Goal: Information Seeking & Learning: Learn about a topic

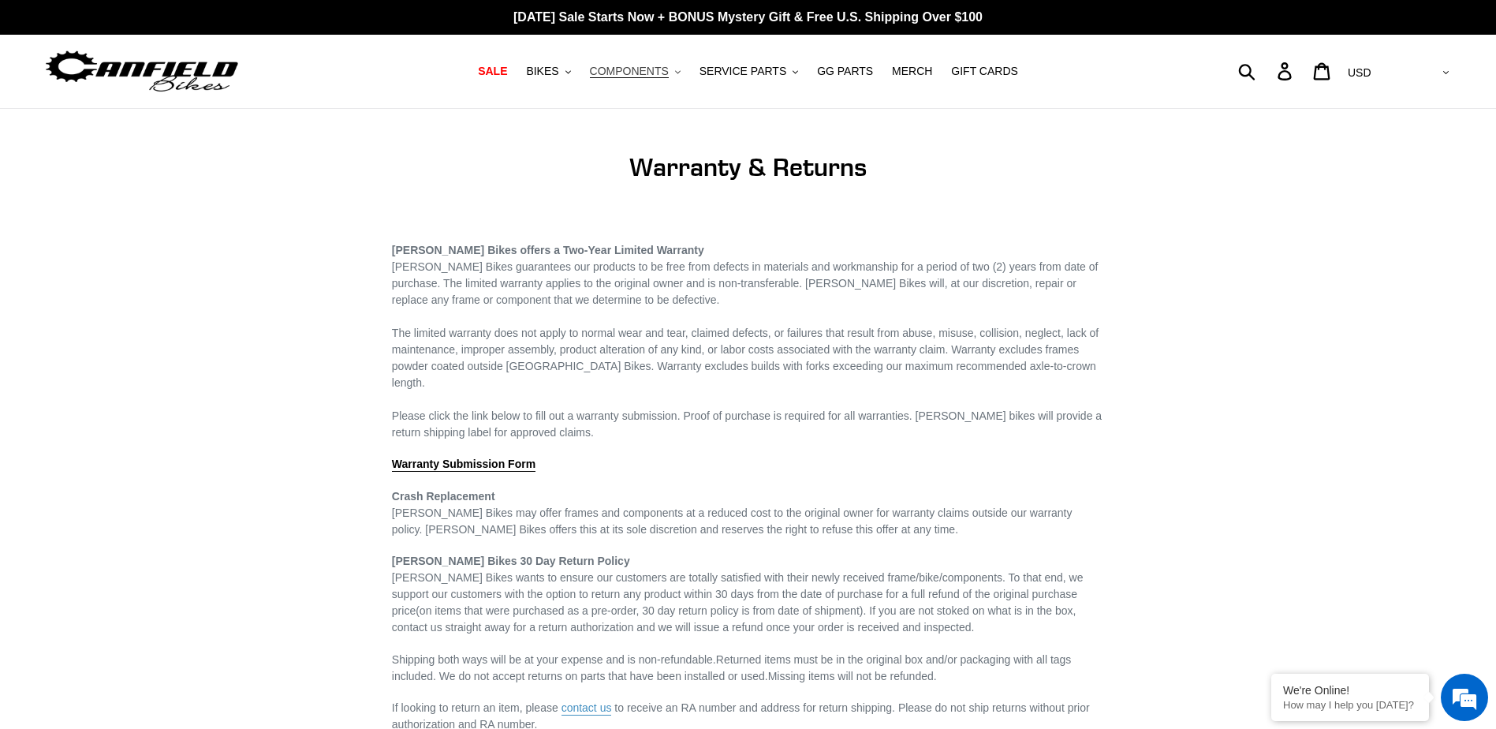
click at [662, 71] on span "COMPONENTS" at bounding box center [629, 71] width 79 height 13
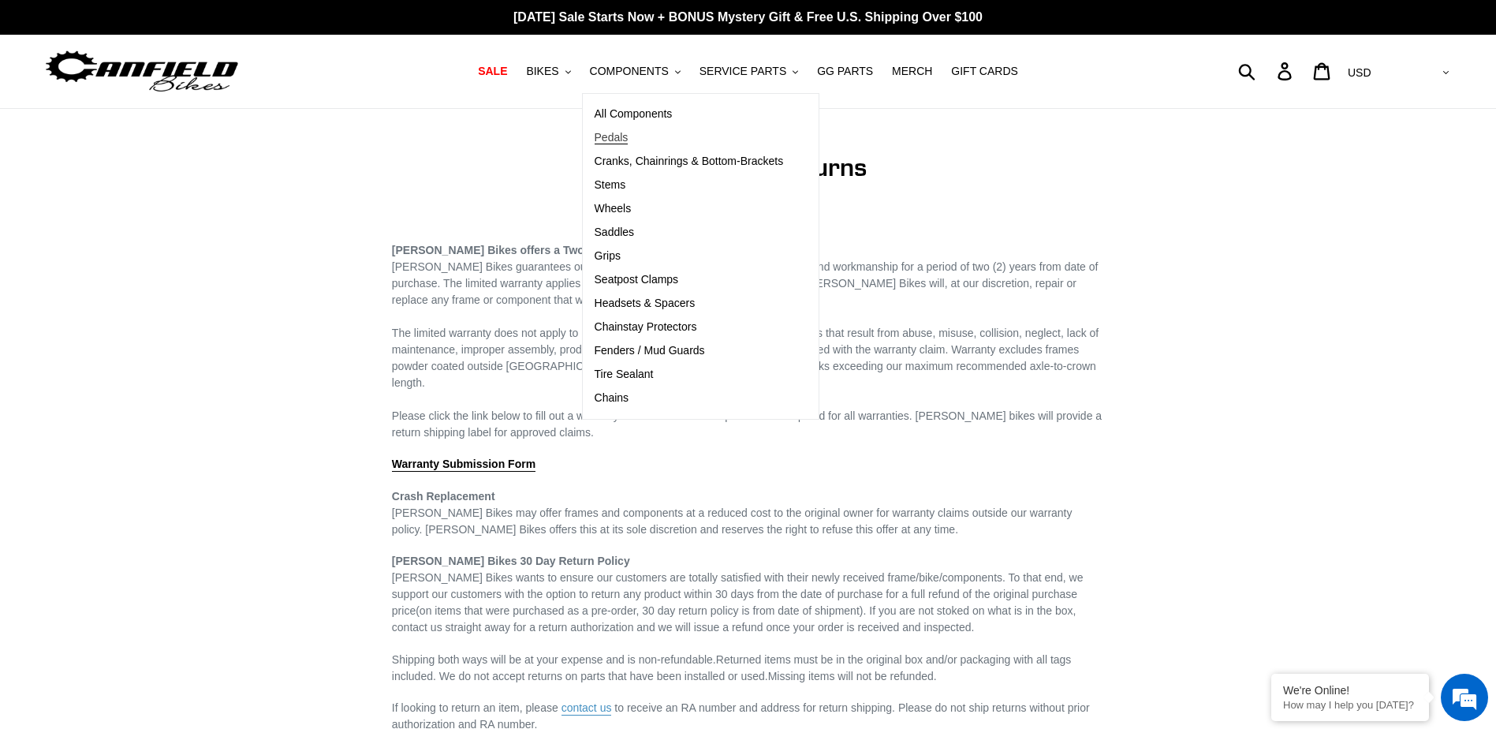
click at [641, 139] on link "Pedals" at bounding box center [689, 138] width 213 height 24
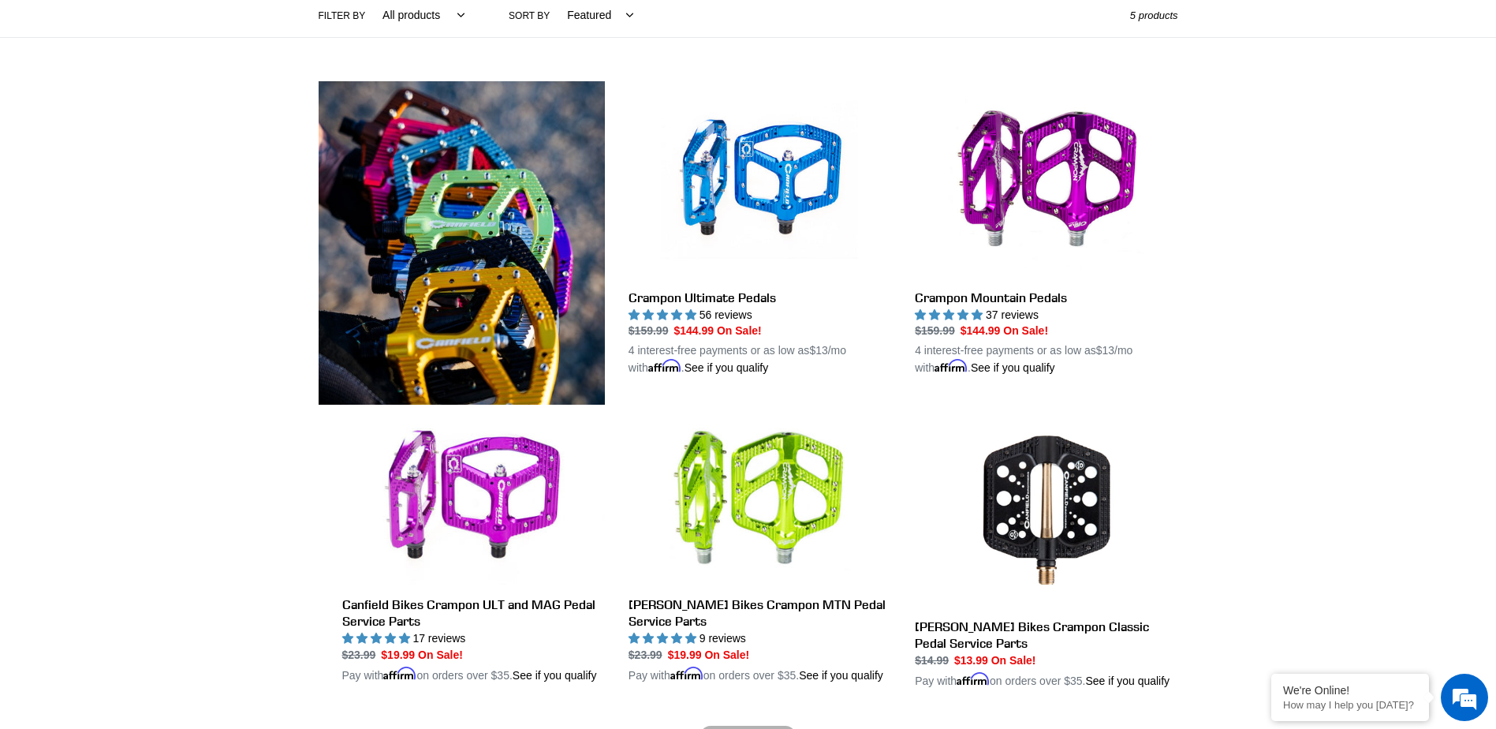
scroll to position [237, 0]
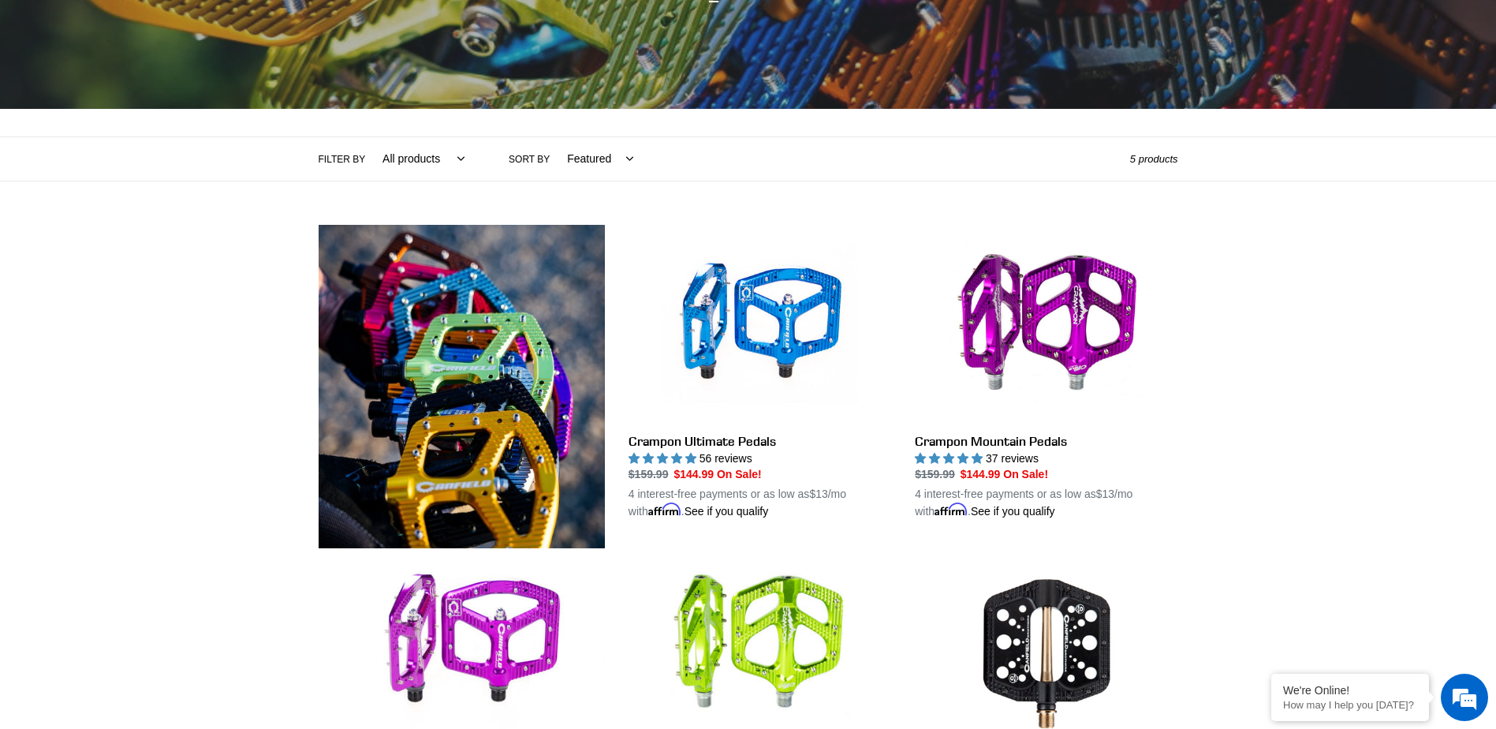
click at [513, 409] on img at bounding box center [462, 386] width 286 height 323
